Goal: Check status: Check status

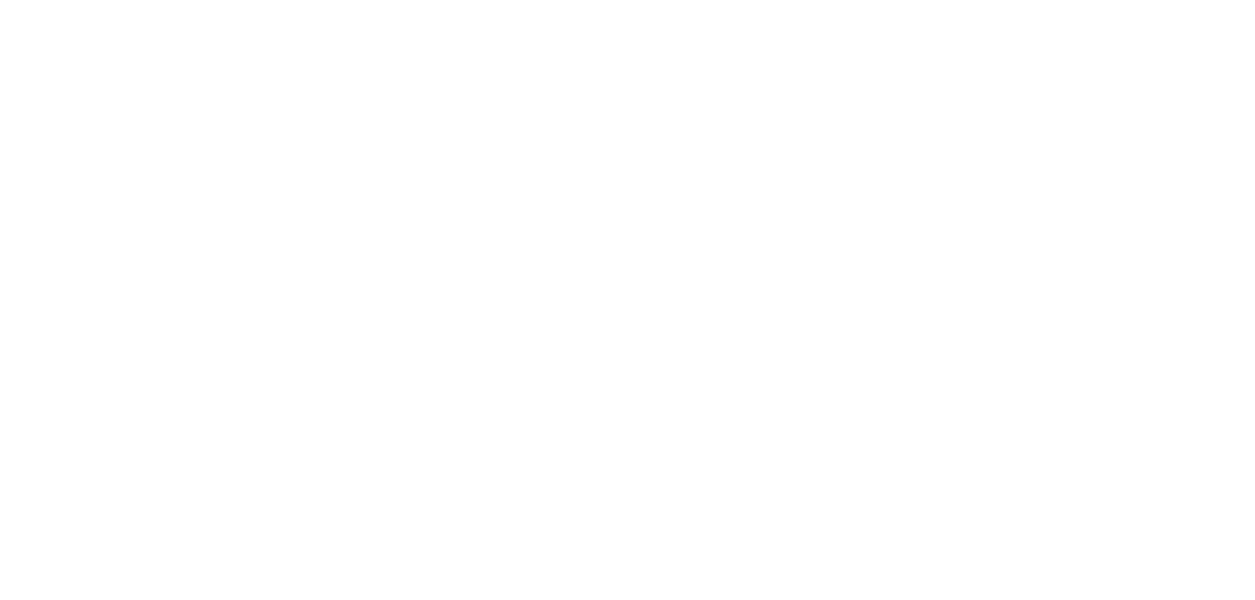
click at [980, 6] on html at bounding box center [627, 3] width 1255 height 6
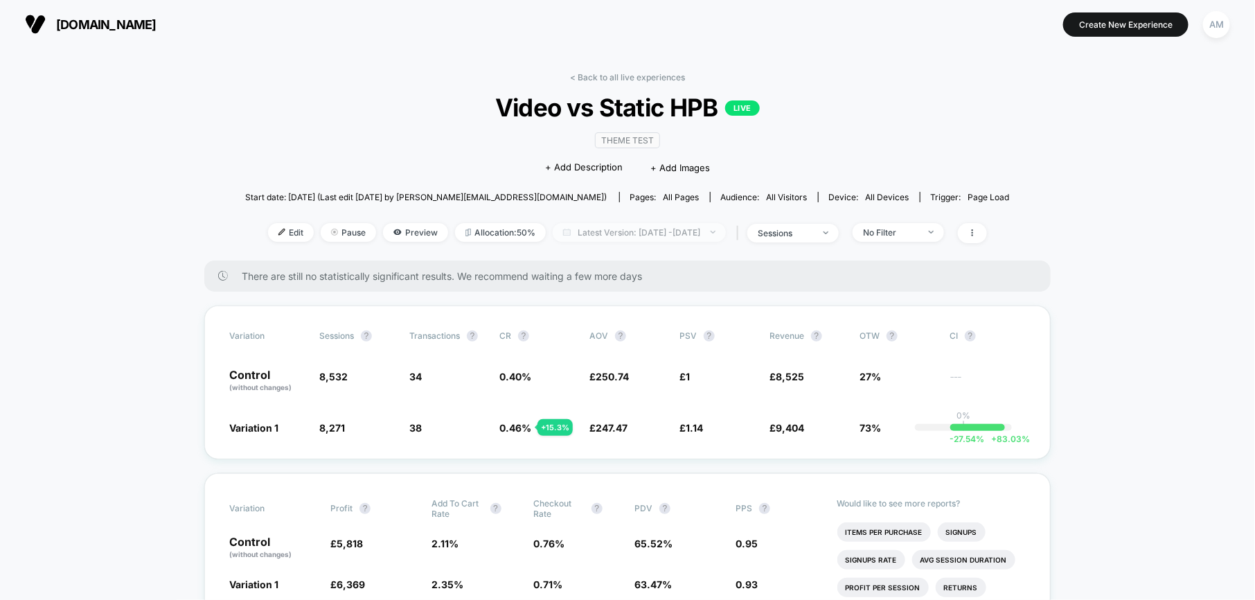
click at [636, 235] on span "Latest Version: [DATE] - [DATE]" at bounding box center [639, 232] width 173 height 19
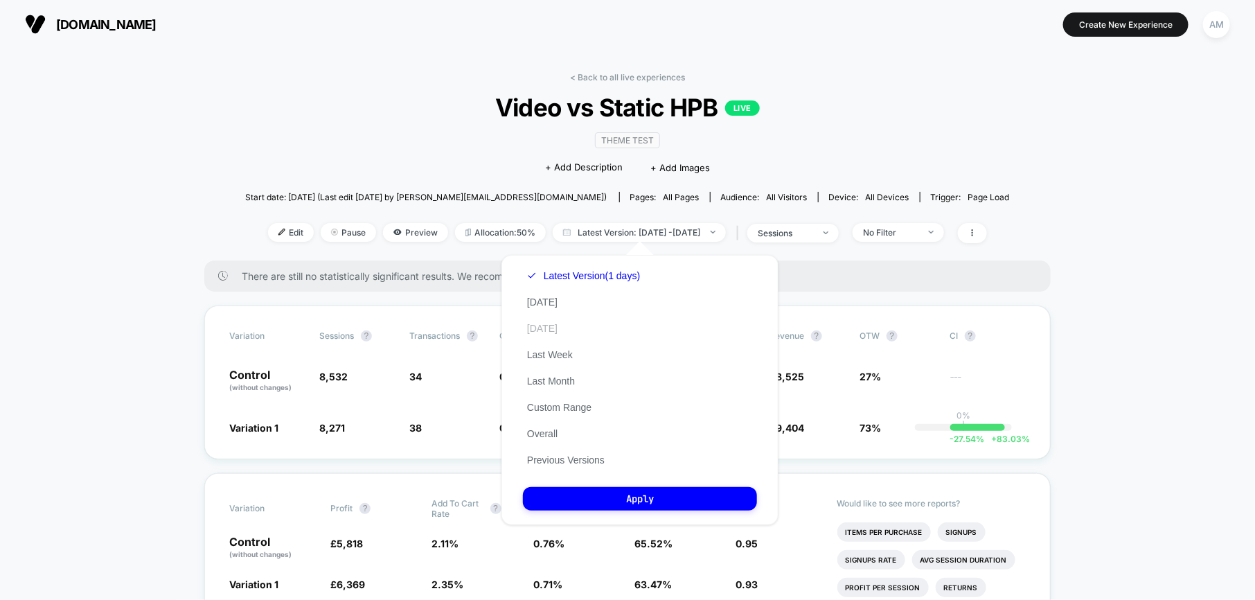
click at [554, 324] on button "[DATE]" at bounding box center [542, 328] width 39 height 12
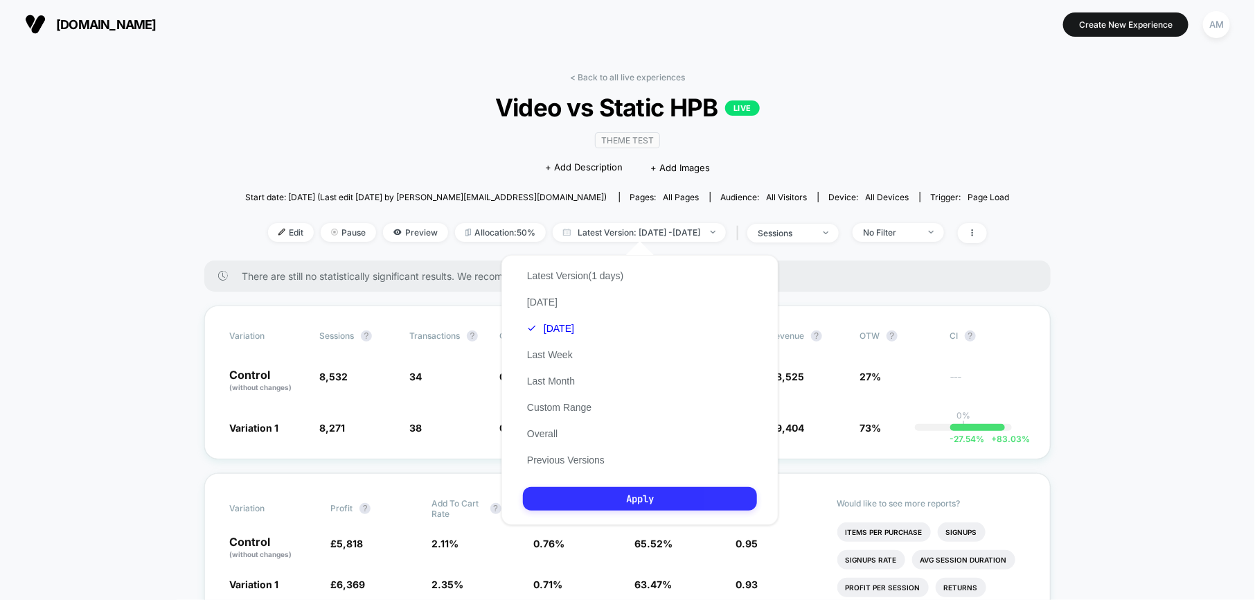
click at [653, 494] on button "Apply" at bounding box center [640, 499] width 234 height 24
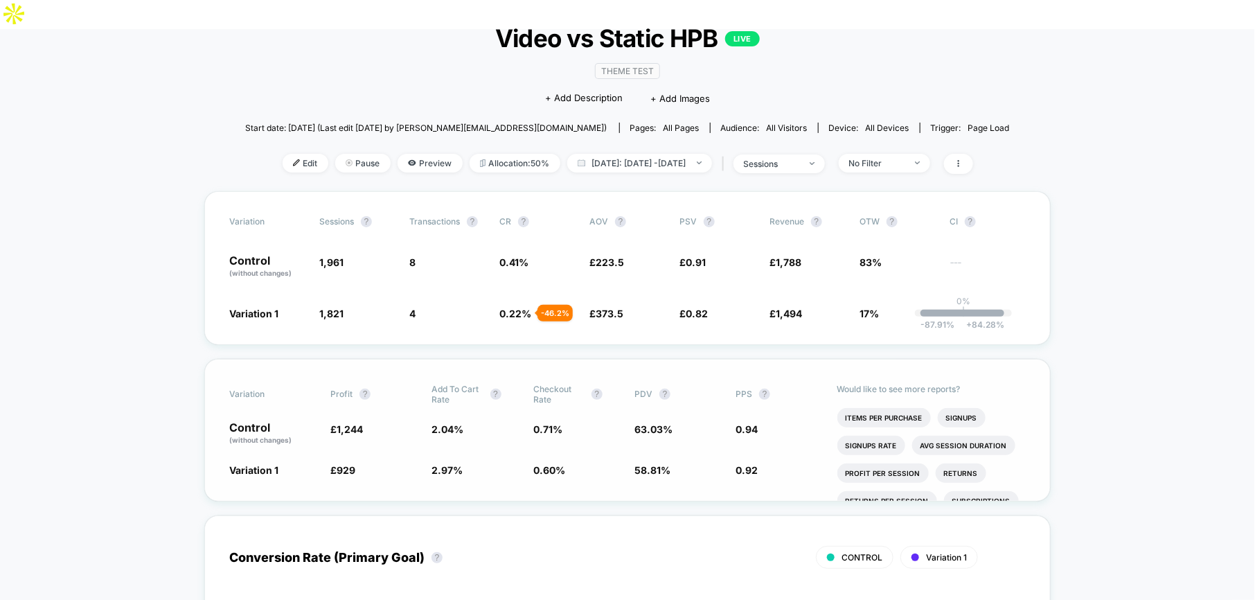
scroll to position [109, 0]
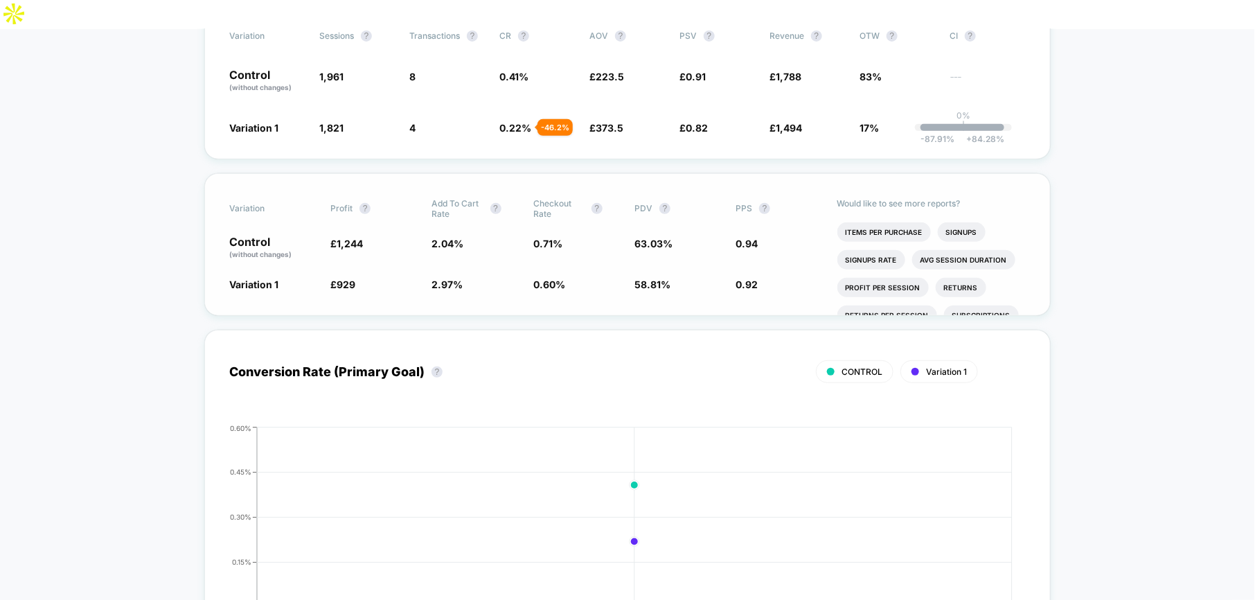
scroll to position [287, 0]
